Goal: Information Seeking & Learning: Learn about a topic

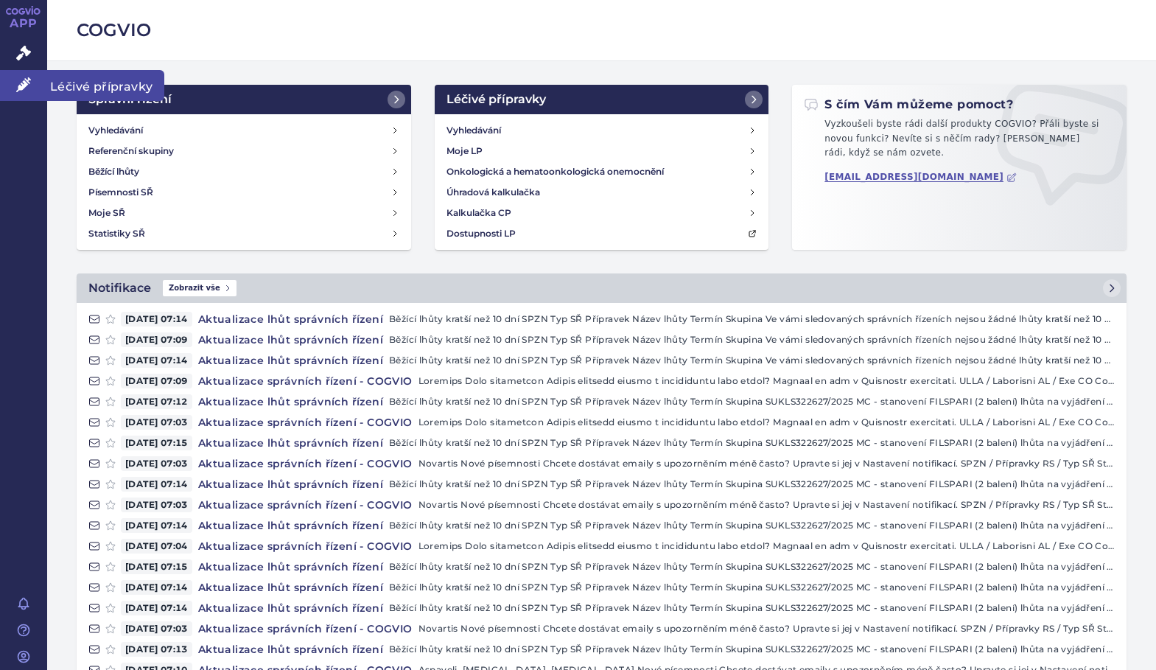
click at [19, 82] on icon at bounding box center [23, 84] width 15 height 15
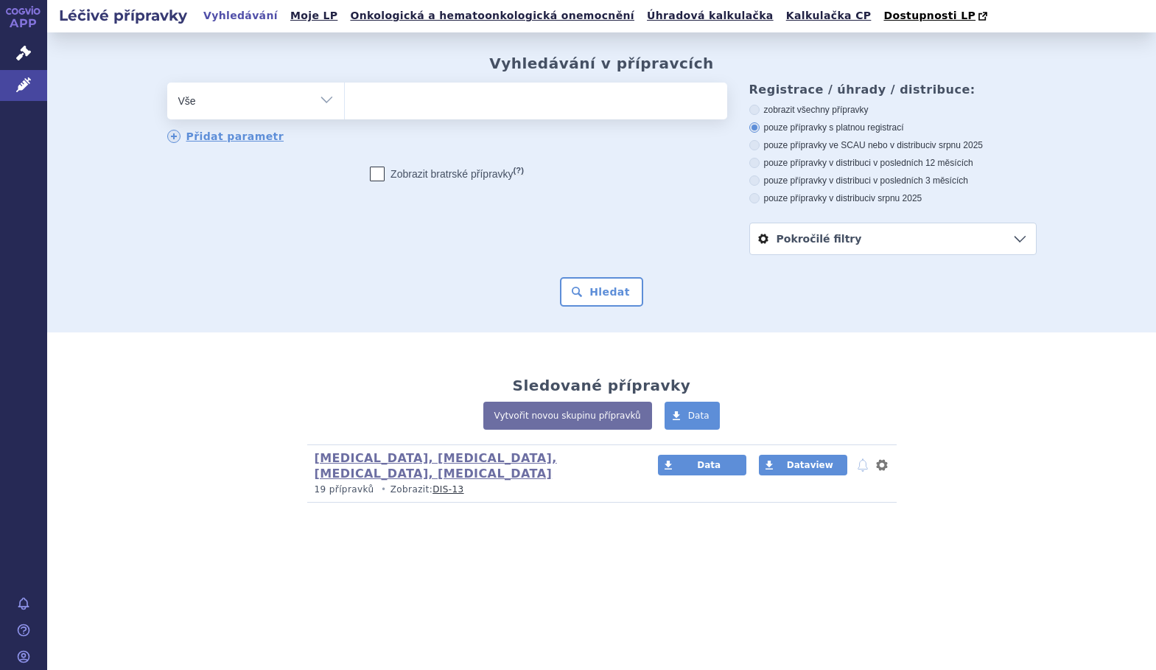
click at [442, 105] on ul at bounding box center [536, 98] width 382 height 31
click at [345, 105] on select at bounding box center [344, 100] width 1 height 37
click at [35, 66] on link "Správní řízení" at bounding box center [23, 53] width 47 height 31
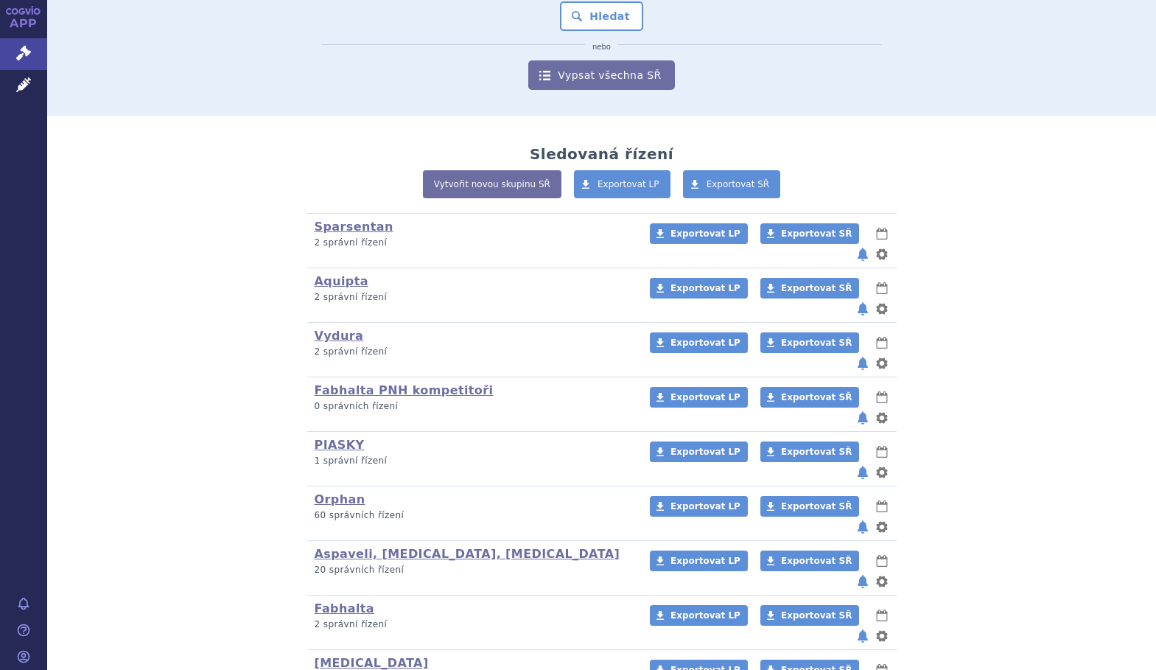
scroll to position [197, 0]
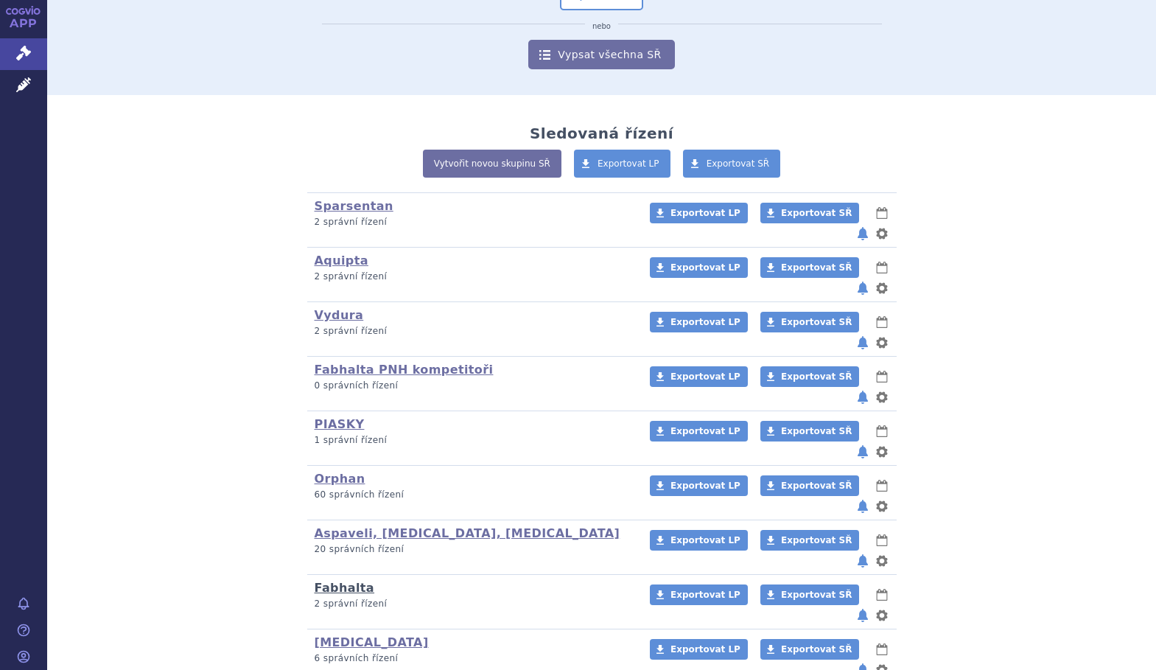
click at [354, 580] on link "Fabhalta" at bounding box center [345, 587] width 60 height 14
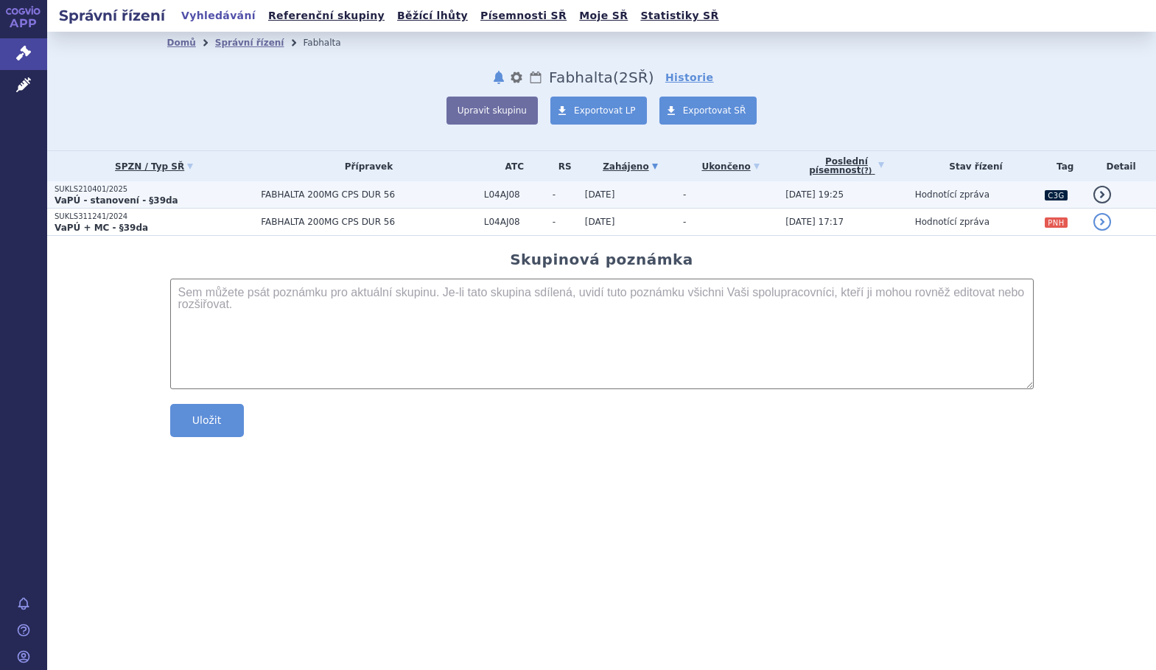
click at [111, 187] on p "SUKLS210401/2025" at bounding box center [154, 189] width 199 height 10
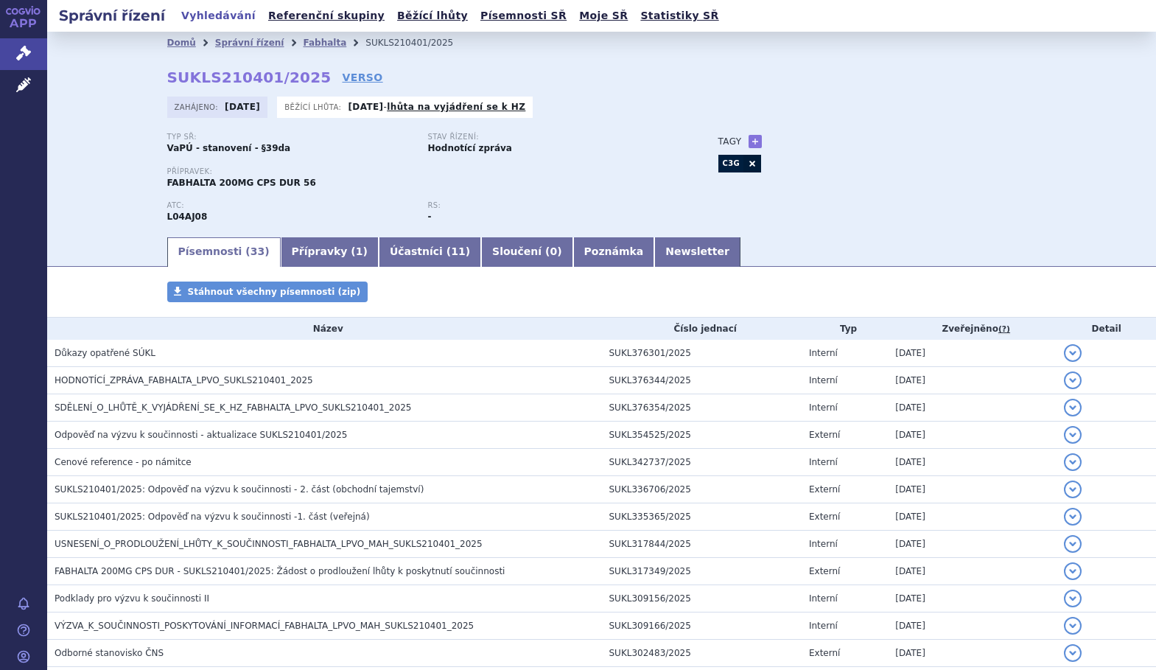
drag, startPoint x: 301, startPoint y: 77, endPoint x: 99, endPoint y: 79, distance: 201.9
click at [99, 79] on div "Domů Správní řízení Fabhalta SUKLS210401/2025 SUKLS210401/2025 VERSO Zahájeno: …" at bounding box center [601, 133] width 1109 height 203
drag, startPoint x: 99, startPoint y: 79, endPoint x: 101, endPoint y: 130, distance: 51.6
click at [81, 136] on div "Domů Správní řízení Fabhalta SUKLS210401/2025 SUKLS210401/2025 VERSO Zahájeno: …" at bounding box center [601, 133] width 1109 height 203
drag, startPoint x: 152, startPoint y: 77, endPoint x: 298, endPoint y: 77, distance: 145.9
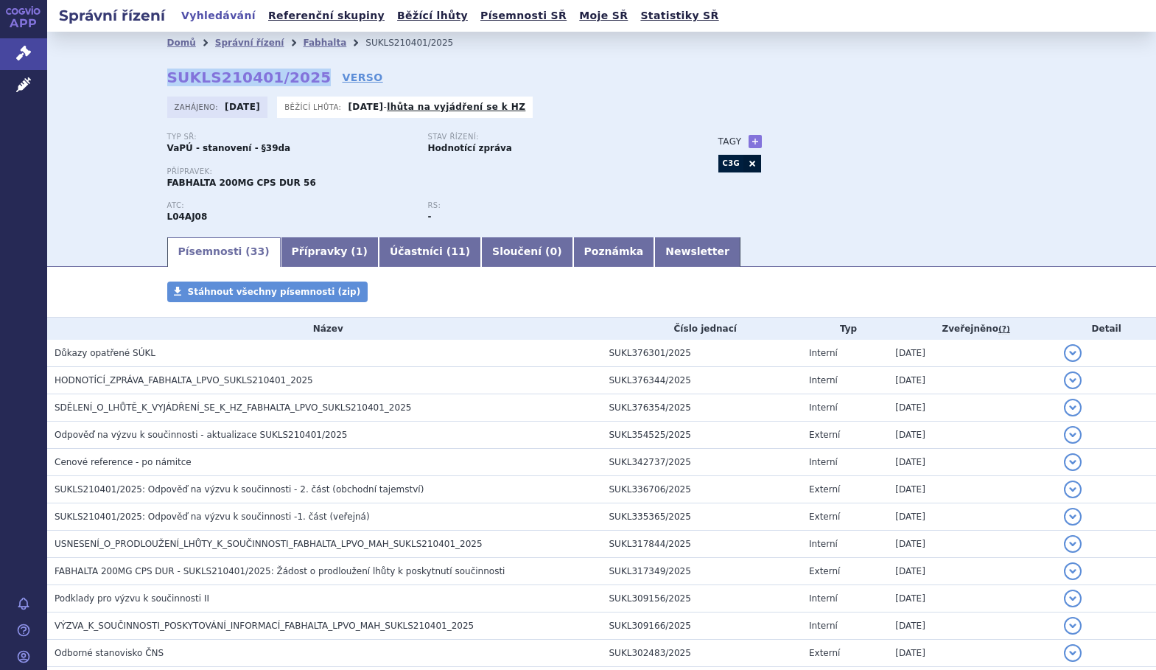
click at [298, 77] on div "Domů Správní řízení Fabhalta SUKLS210401/2025 SUKLS210401/2025 VERSO Zahájeno: …" at bounding box center [602, 144] width 928 height 181
copy strong "SUKLS210401/2025"
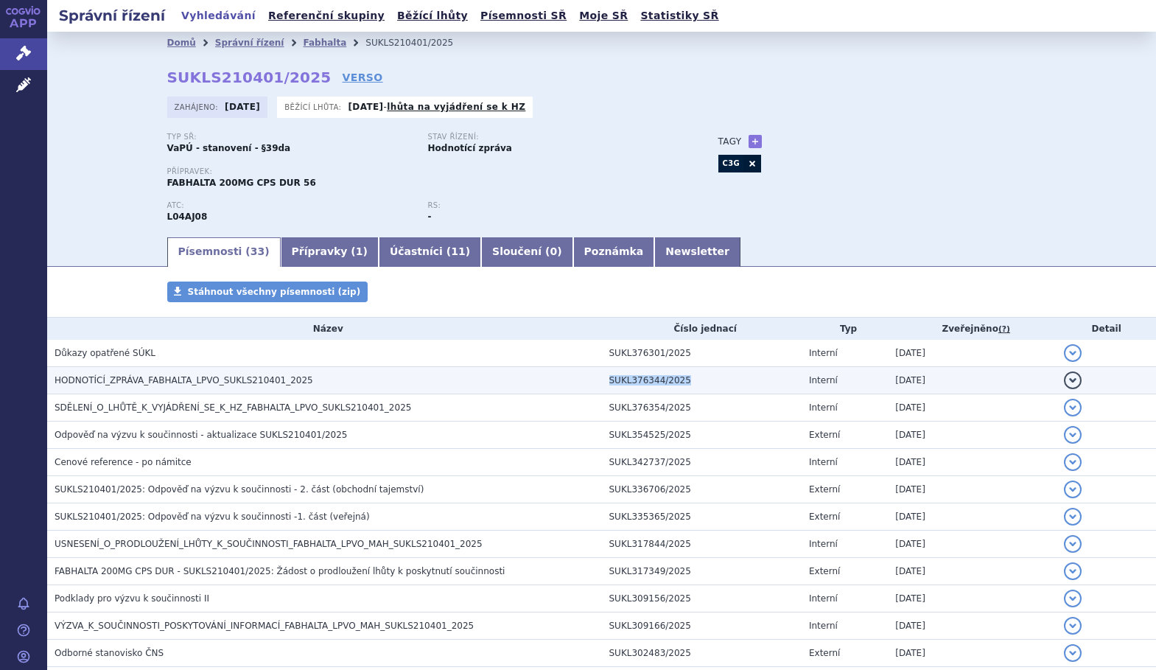
drag, startPoint x: 684, startPoint y: 378, endPoint x: 603, endPoint y: 376, distance: 81.1
click at [603, 376] on td "SUKL376344/2025" at bounding box center [702, 380] width 200 height 27
copy td "SUKL376344/2025"
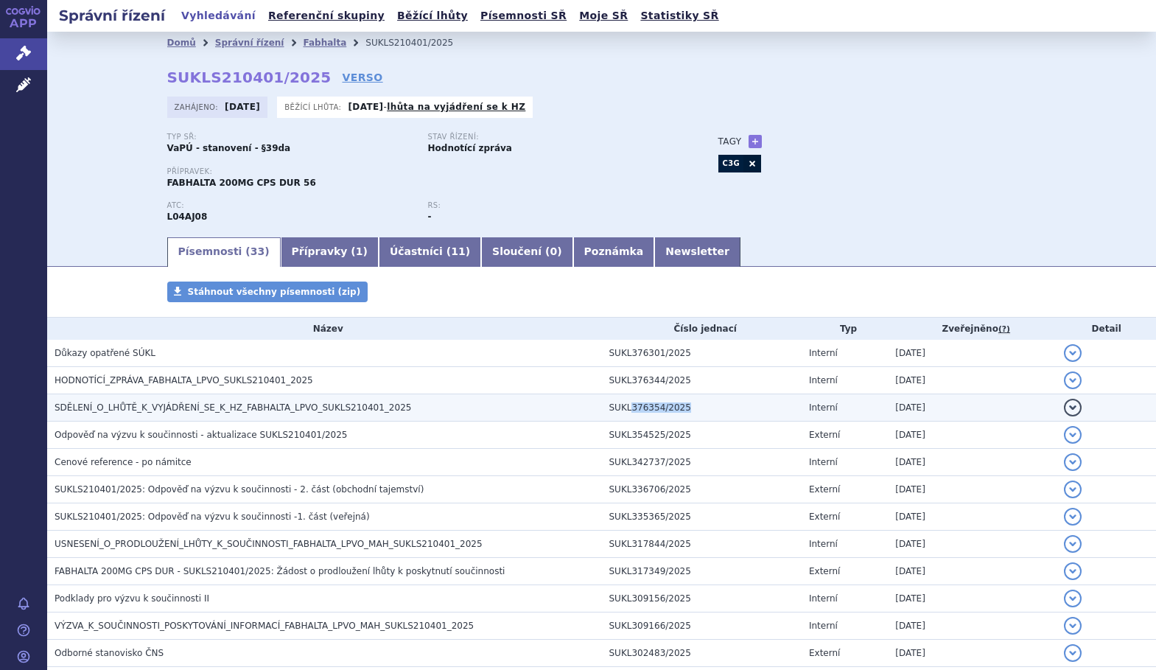
drag, startPoint x: 694, startPoint y: 407, endPoint x: 623, endPoint y: 415, distance: 71.2
click at [623, 415] on td "SUKL376354/2025" at bounding box center [702, 407] width 200 height 27
copy td "376354/2025"
click at [1064, 408] on button "detail" at bounding box center [1073, 408] width 18 height 18
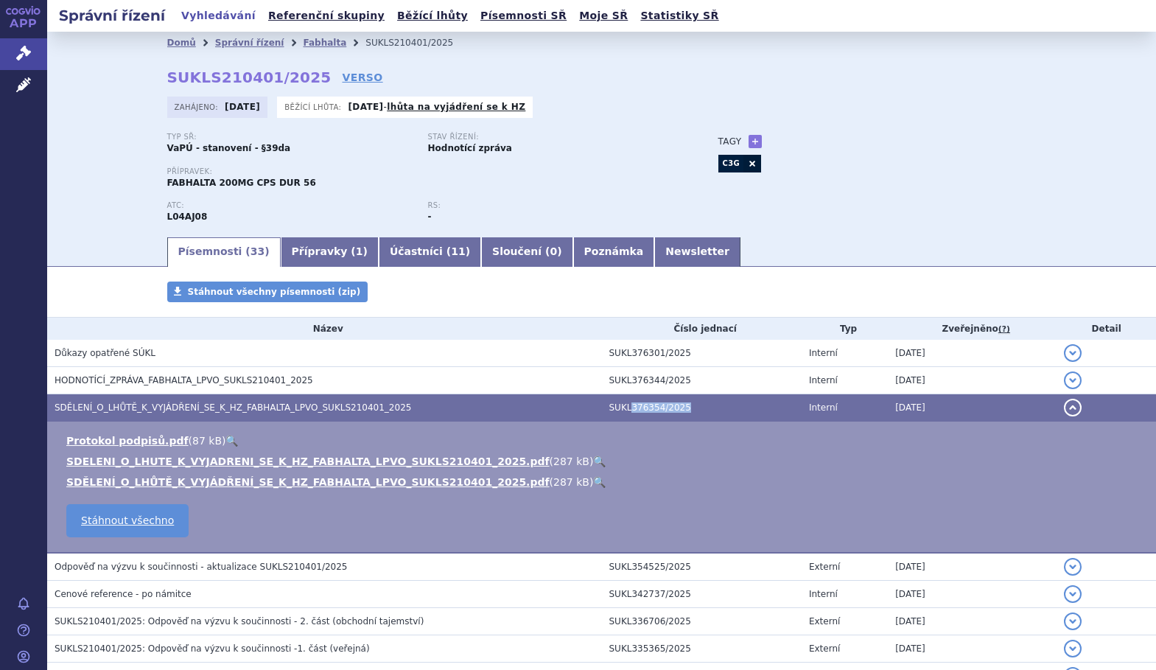
click at [593, 477] on link "🔍" at bounding box center [599, 482] width 13 height 12
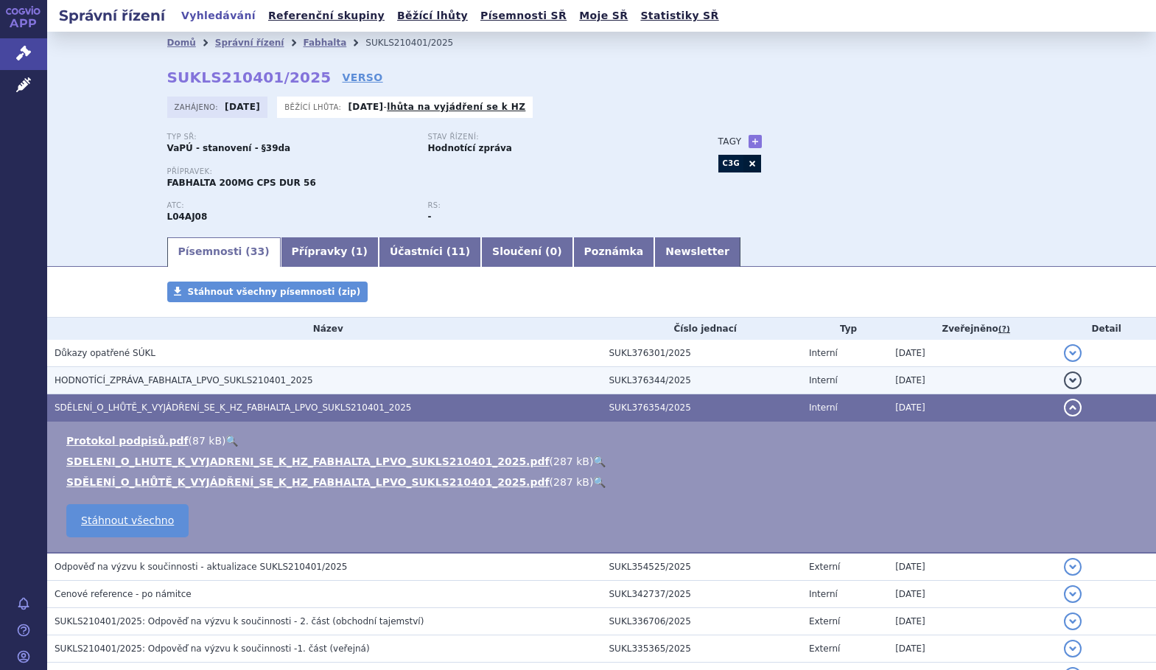
click at [280, 376] on span "HODNOTÍCÍ_ZPRÁVA_FABHALTA_LPVO_SUKLS210401_2025" at bounding box center [184, 380] width 259 height 10
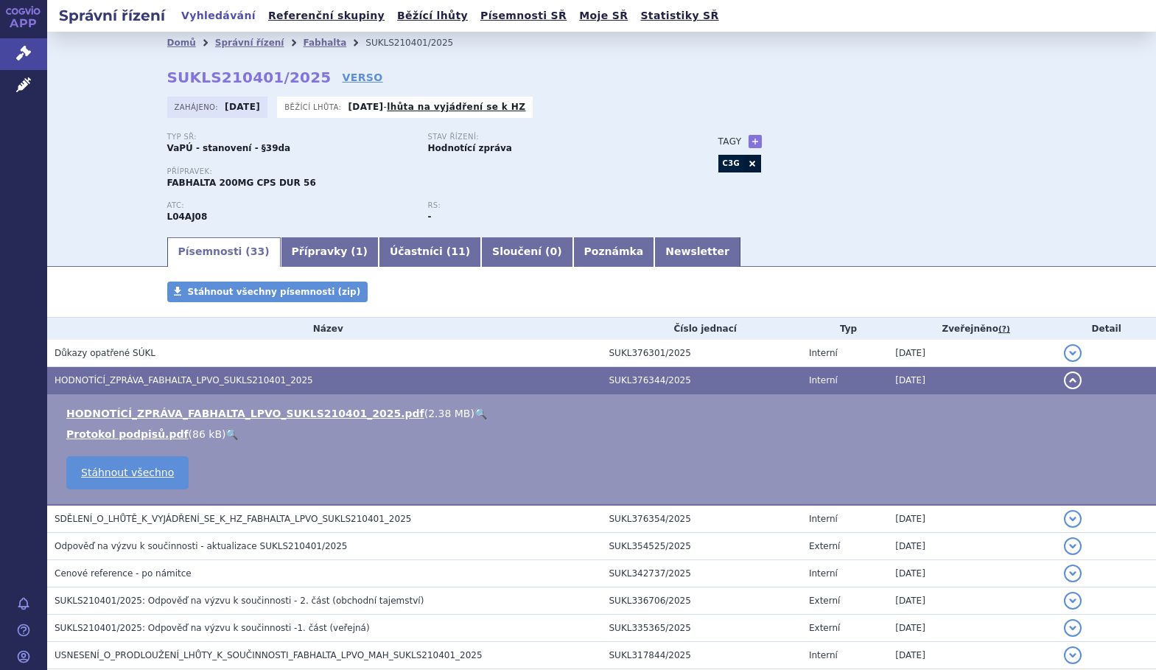
click at [474, 409] on link "🔍" at bounding box center [480, 413] width 13 height 12
click at [307, 44] on link "Fabhalta" at bounding box center [324, 43] width 43 height 10
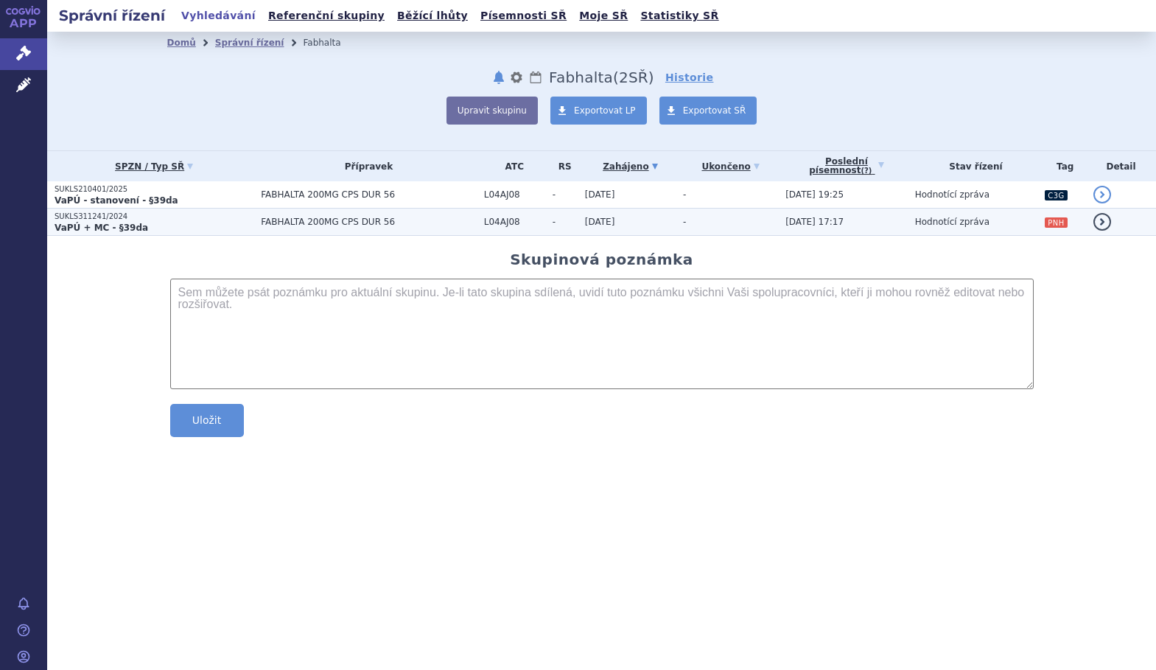
click at [133, 216] on p "SUKLS311241/2024" at bounding box center [154, 216] width 199 height 10
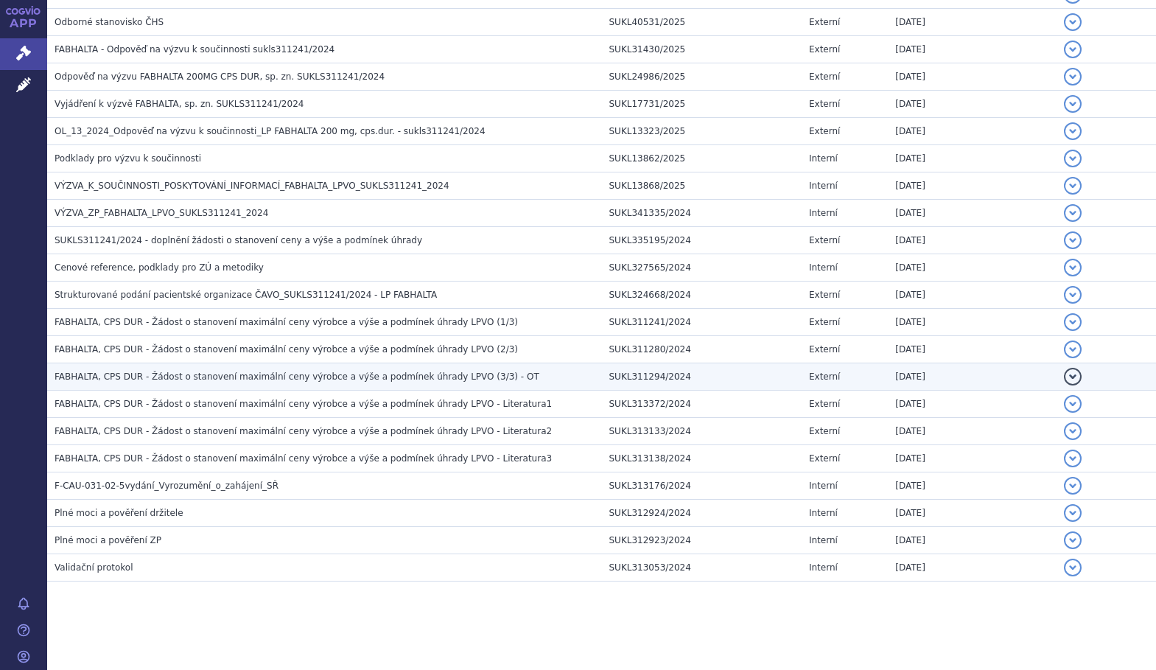
scroll to position [90, 0]
